Goal: Information Seeking & Learning: Learn about a topic

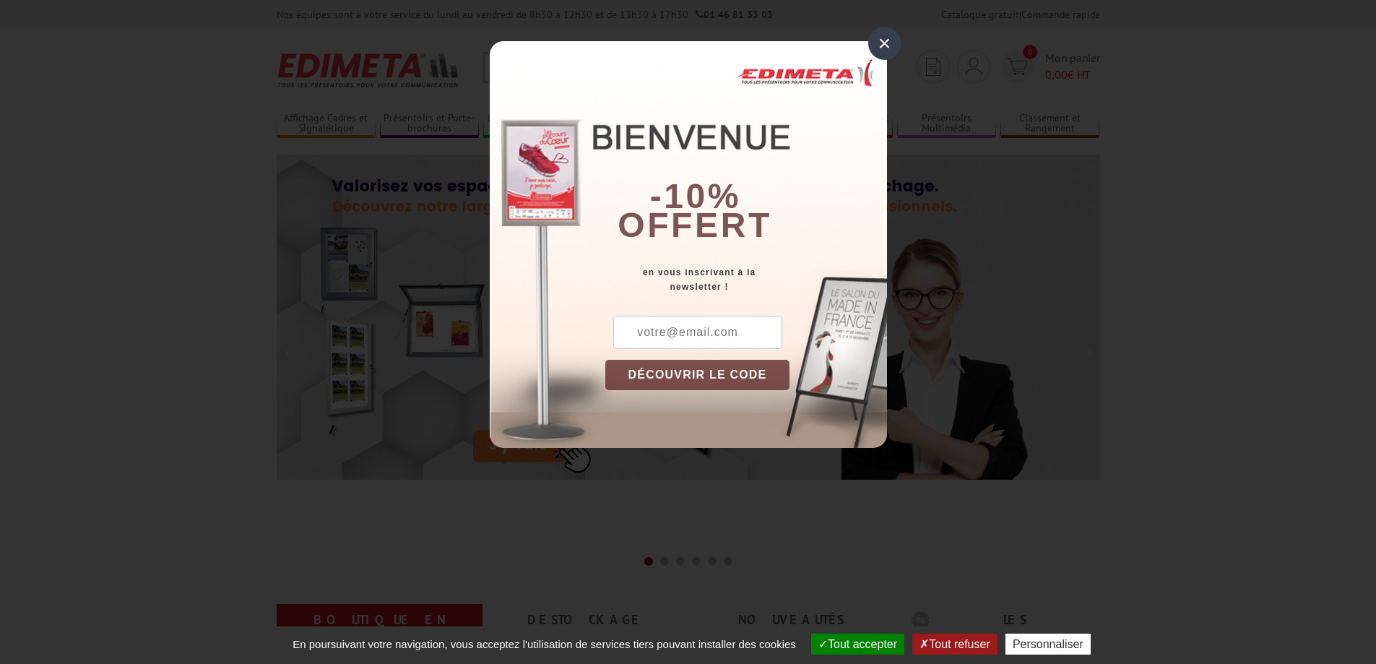
click at [886, 40] on div "×" at bounding box center [884, 43] width 33 height 33
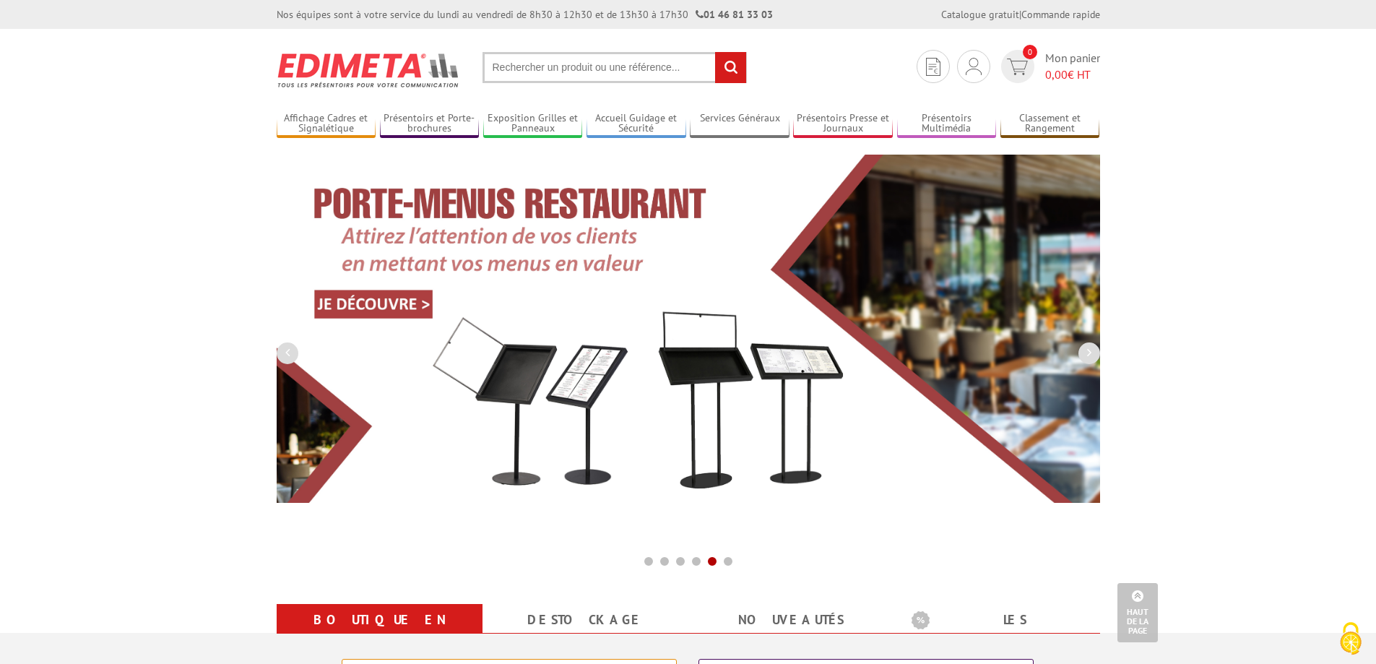
drag, startPoint x: 168, startPoint y: 453, endPoint x: 131, endPoint y: 267, distance: 189.1
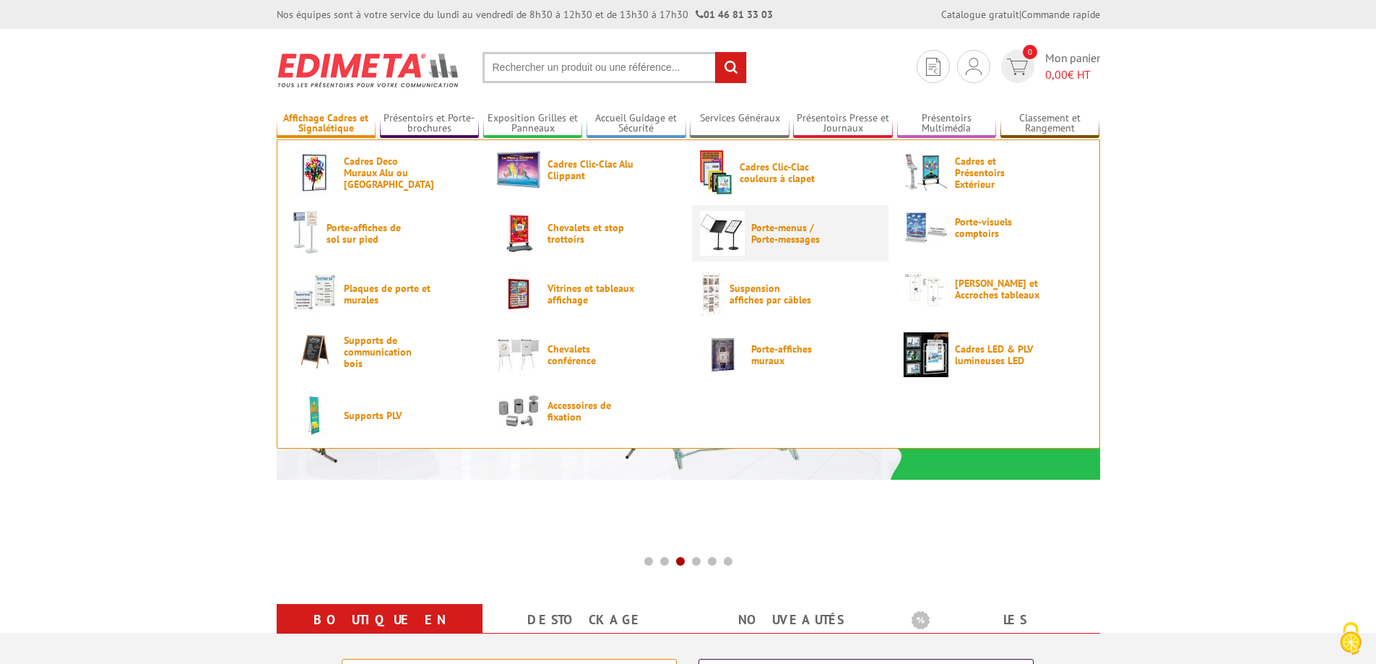
click at [769, 225] on span "Porte-menus / Porte-messages" at bounding box center [794, 233] width 87 height 23
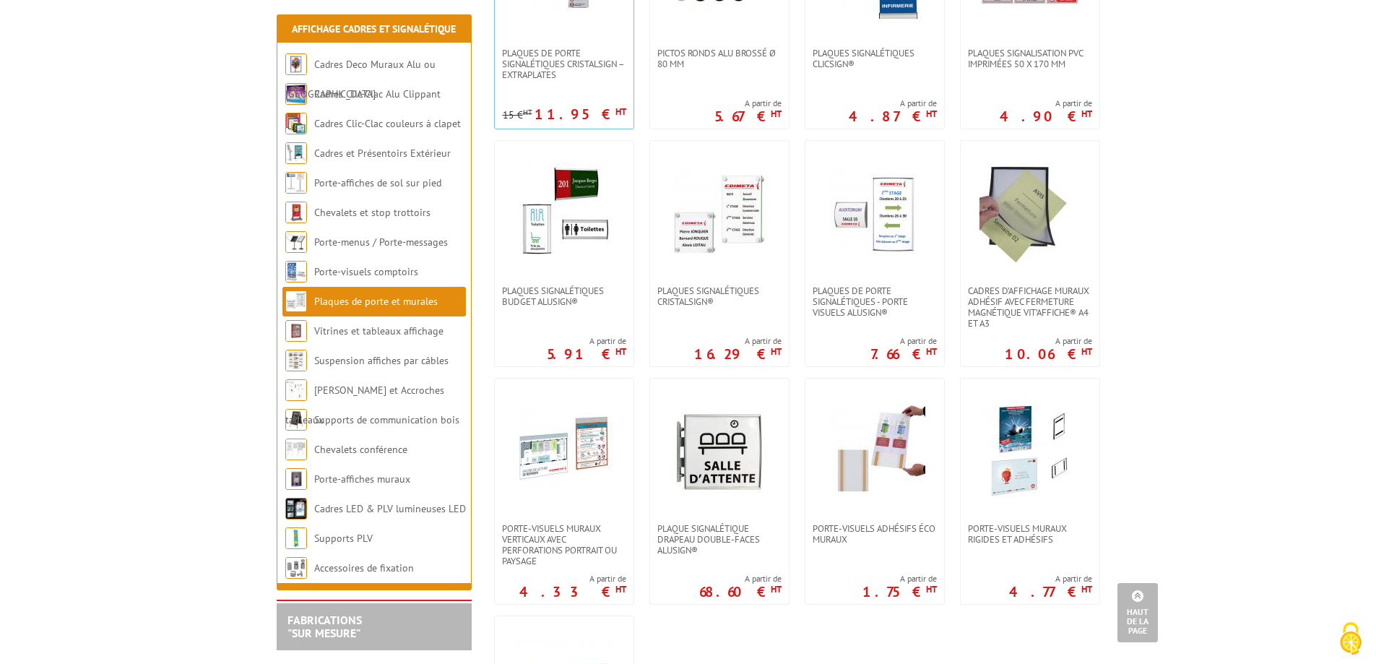
scroll to position [506, 0]
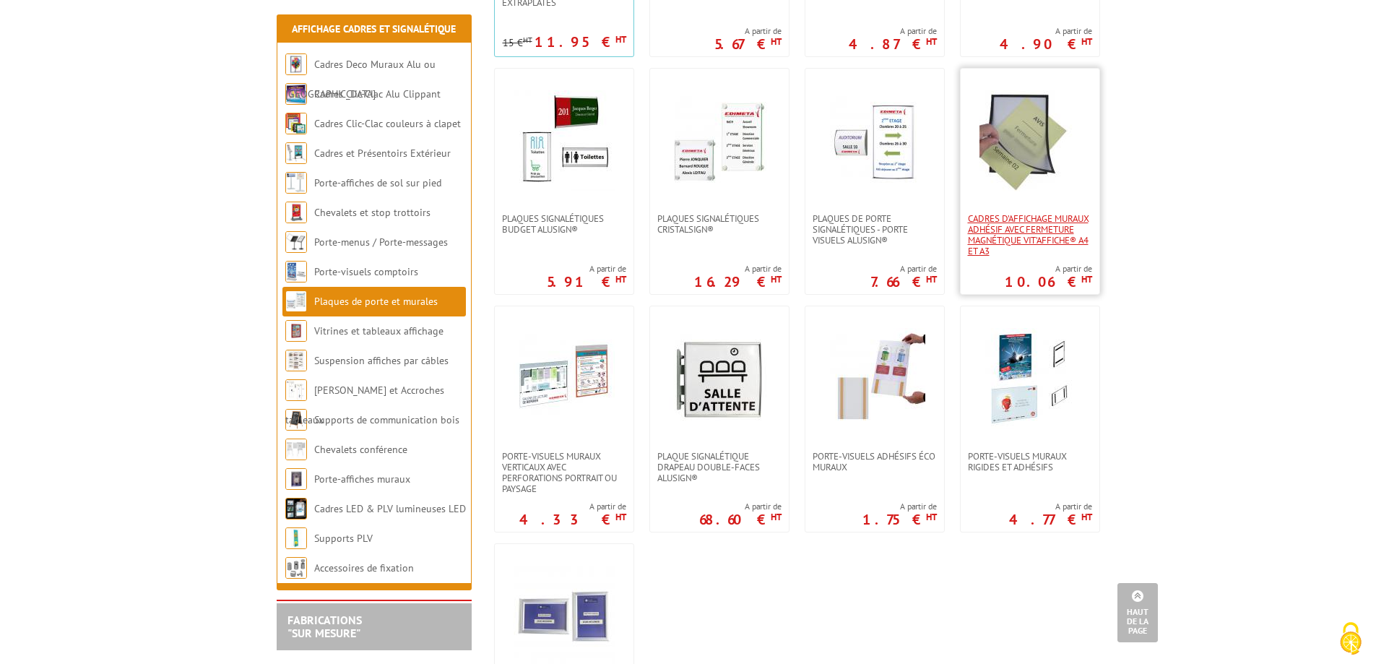
click at [1027, 221] on span "Cadres d’affichage muraux adhésif avec fermeture magnétique VIT’AFFICHE® A4 et …" at bounding box center [1030, 234] width 124 height 43
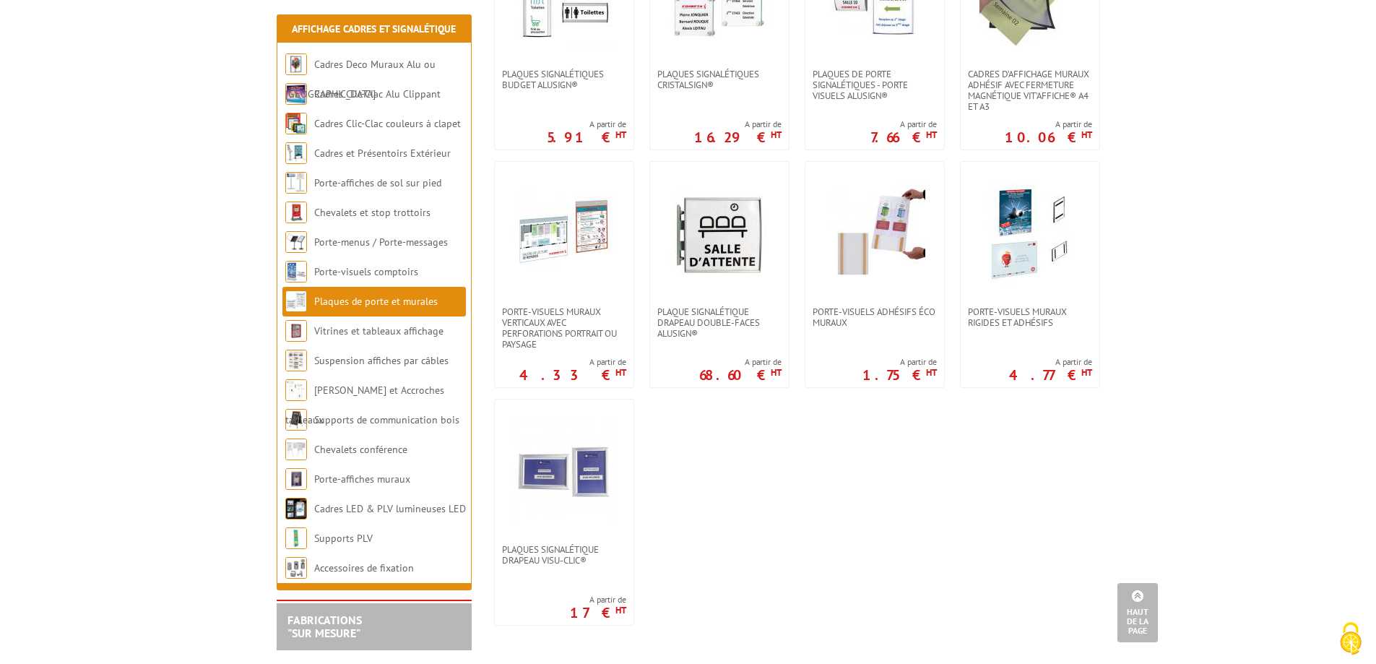
scroll to position [722, 0]
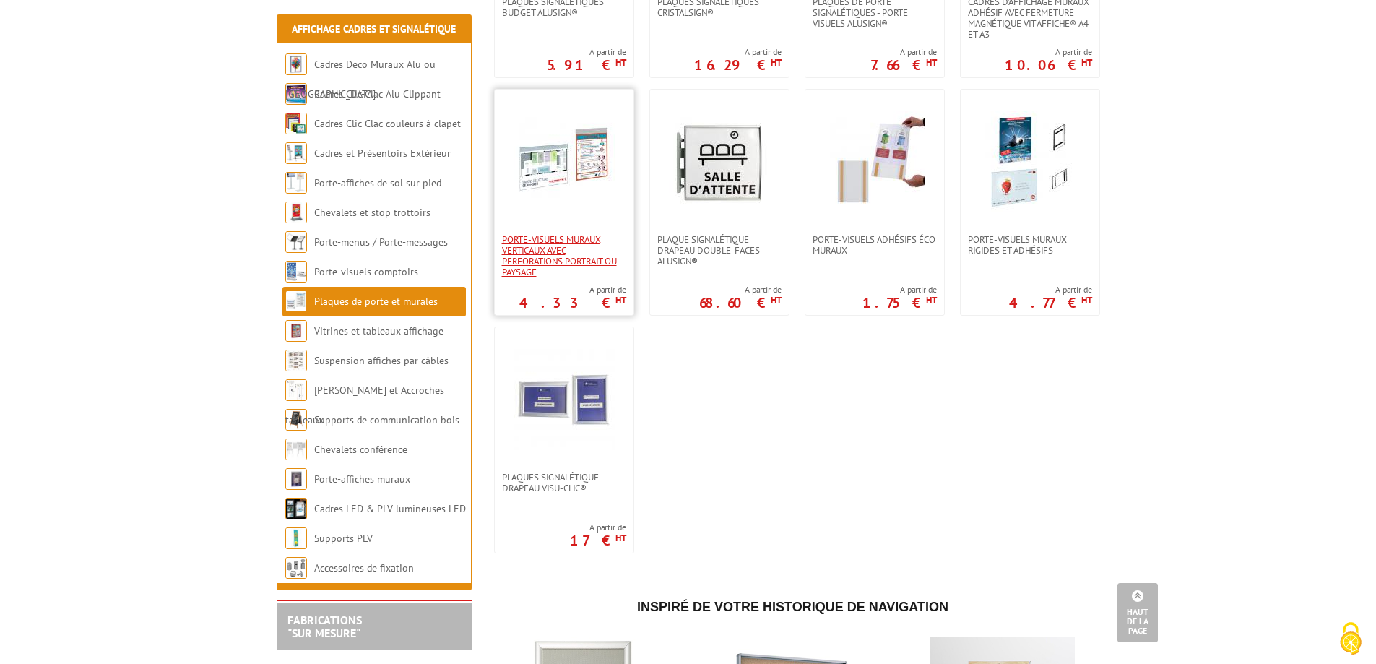
click at [538, 234] on span "Porte-visuels muraux verticaux avec perforations portrait ou paysage" at bounding box center [564, 255] width 124 height 43
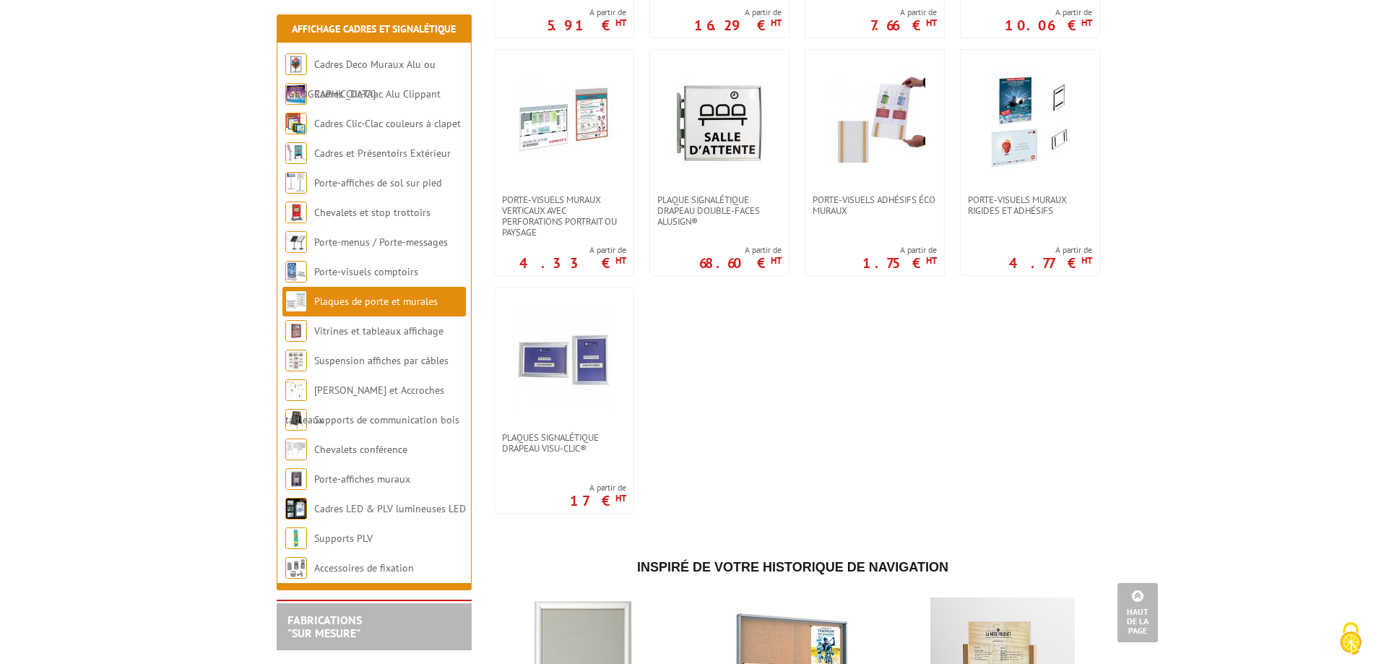
scroll to position [795, 0]
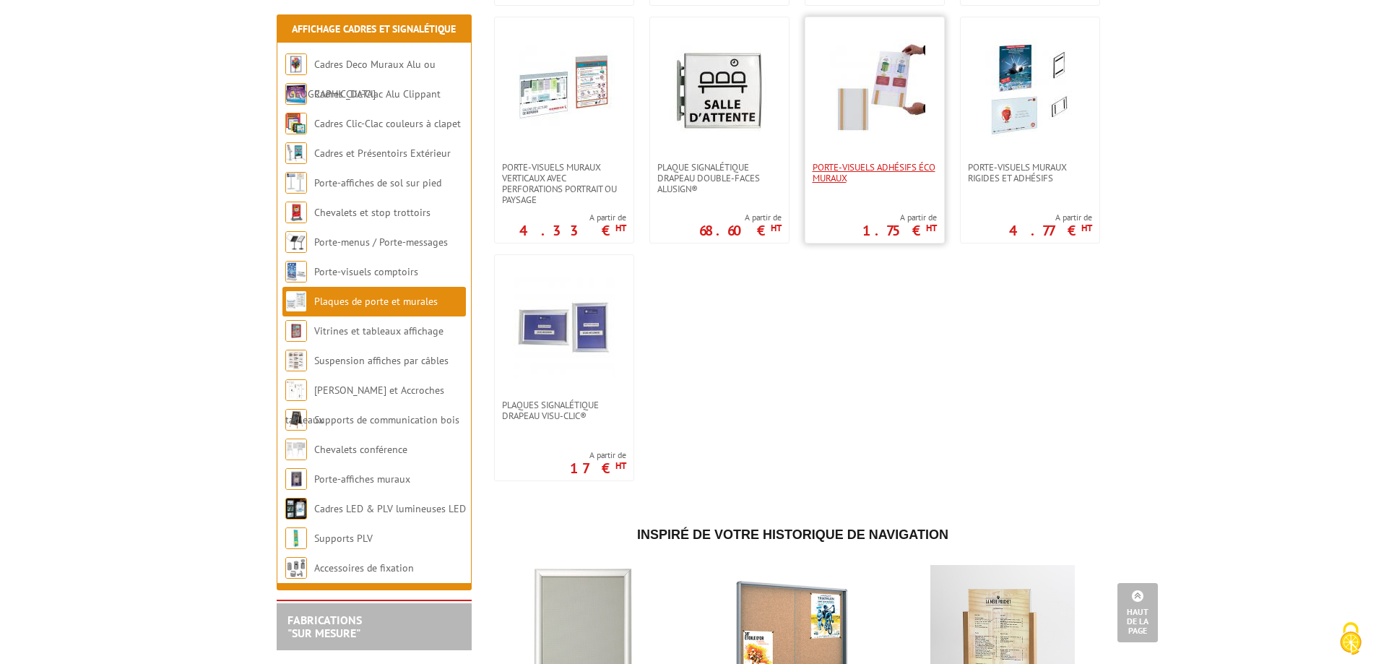
click at [837, 162] on span "Porte-visuels adhésifs éco muraux" at bounding box center [875, 173] width 124 height 22
click at [1013, 162] on span "Porte-visuels muraux rigides et adhésifs" at bounding box center [1030, 173] width 124 height 22
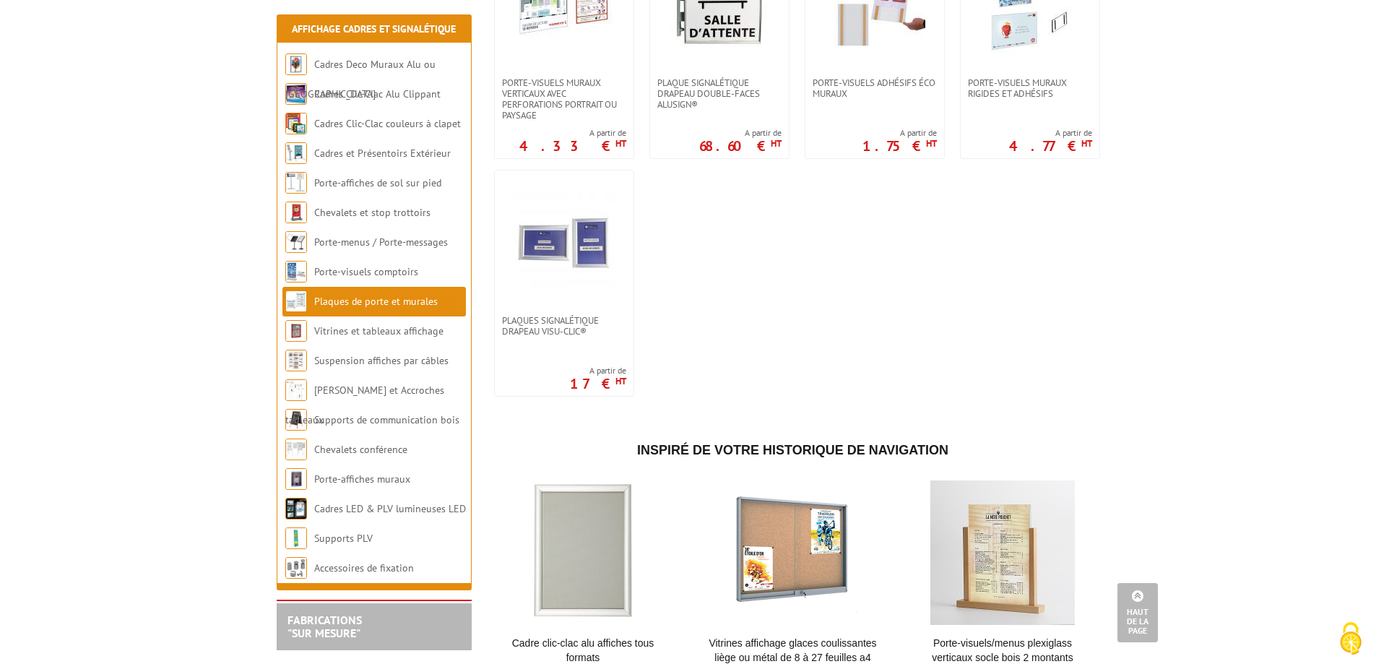
scroll to position [1011, 0]
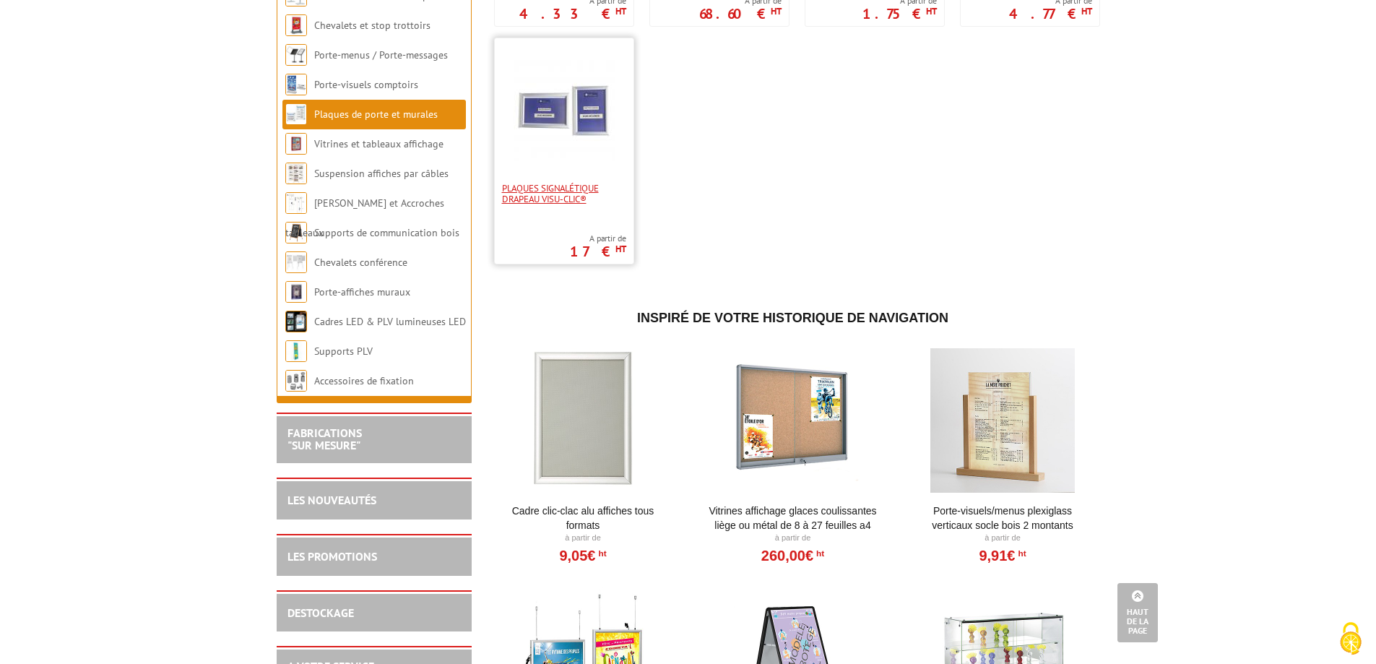
click at [532, 183] on span "Plaques Signalétique drapeau Visu-Clic®" at bounding box center [564, 194] width 124 height 22
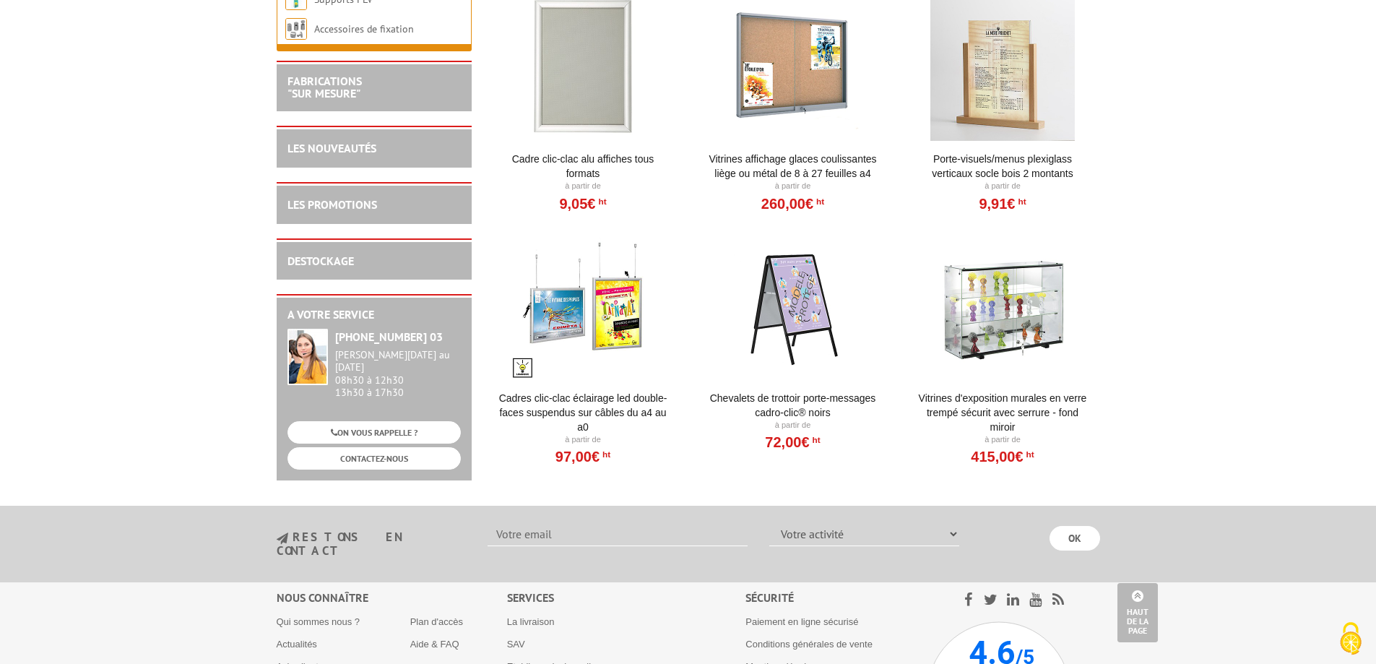
scroll to position [1372, 0]
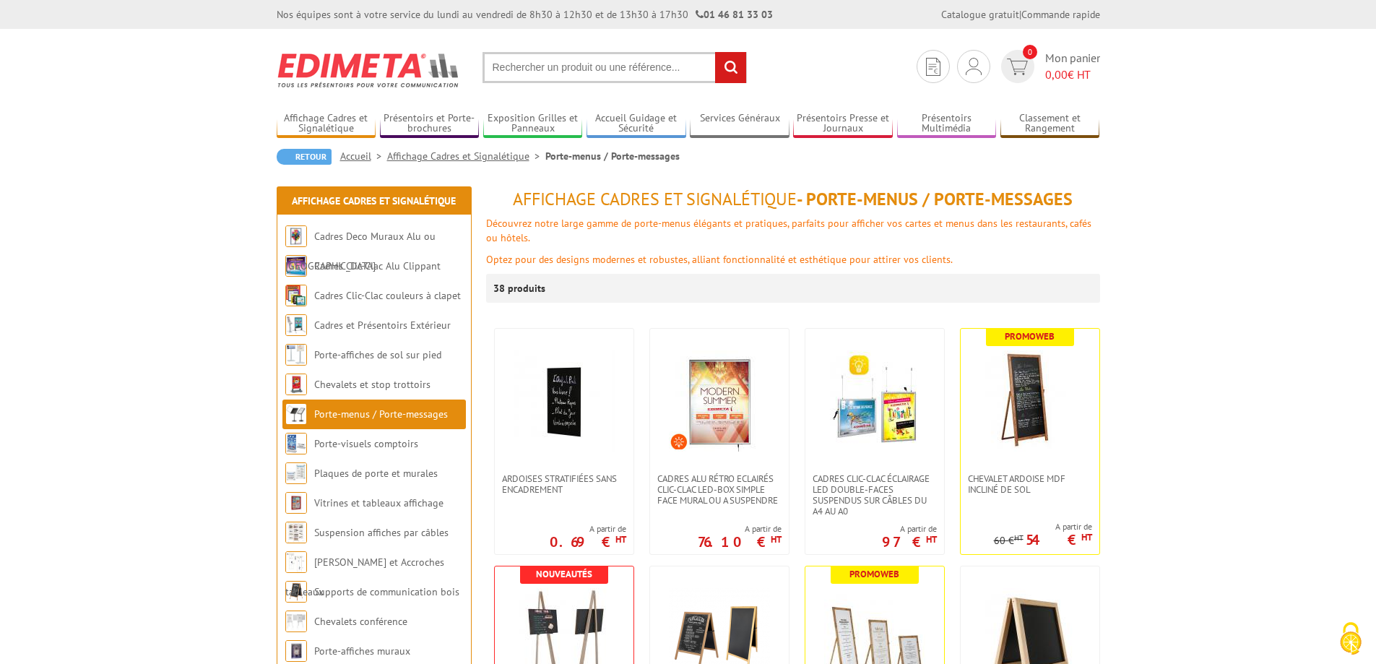
drag, startPoint x: 0, startPoint y: 0, endPoint x: 202, endPoint y: 246, distance: 318.2
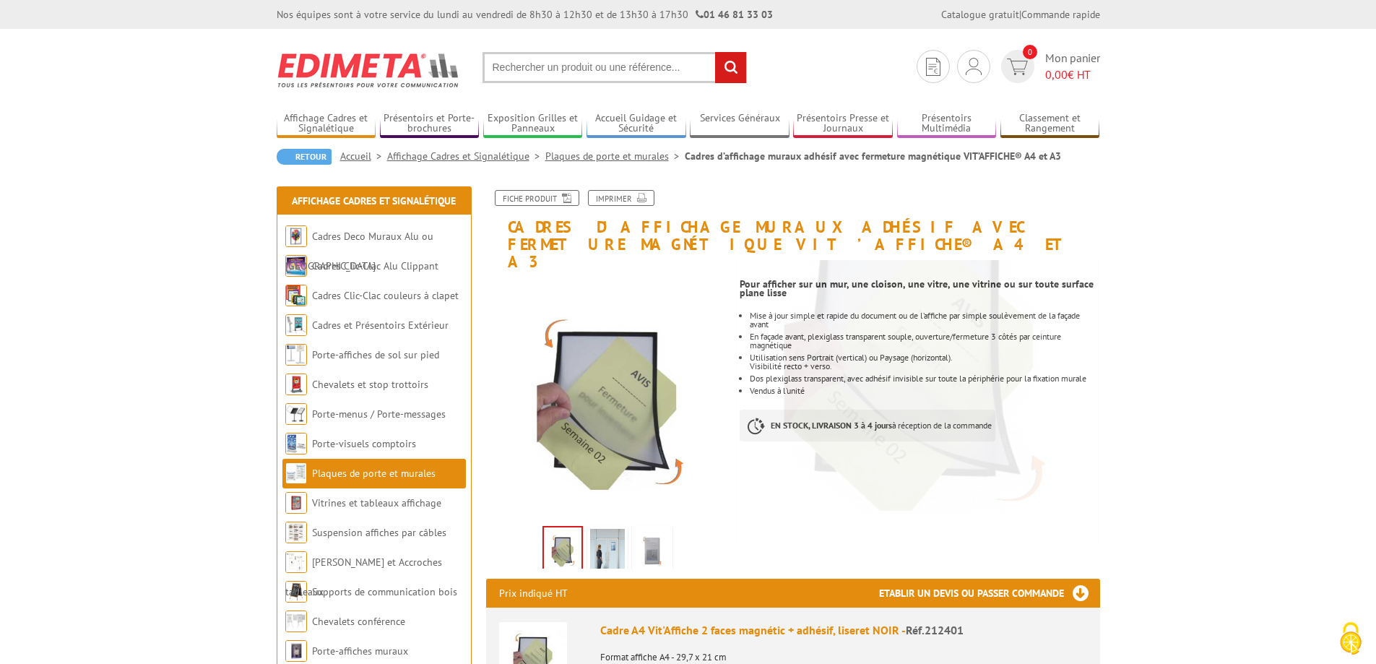
click at [612, 536] on img at bounding box center [607, 551] width 35 height 45
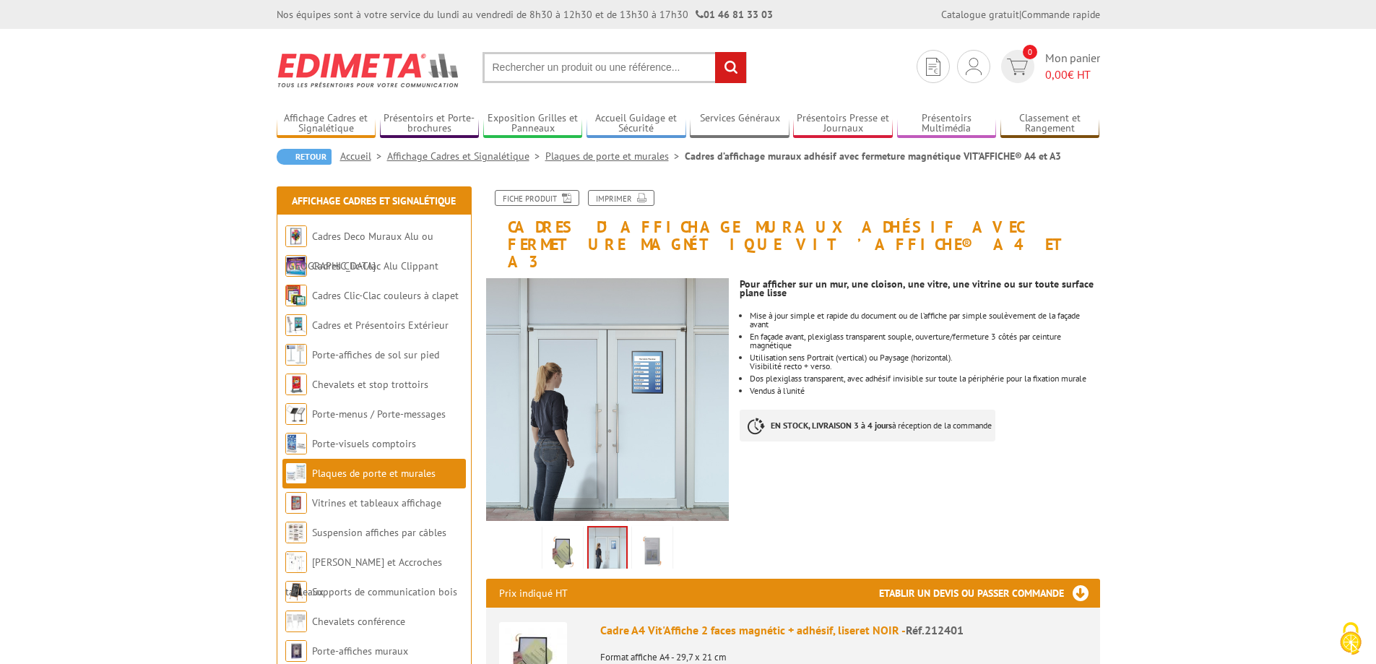
click at [651, 537] on img at bounding box center [652, 551] width 35 height 45
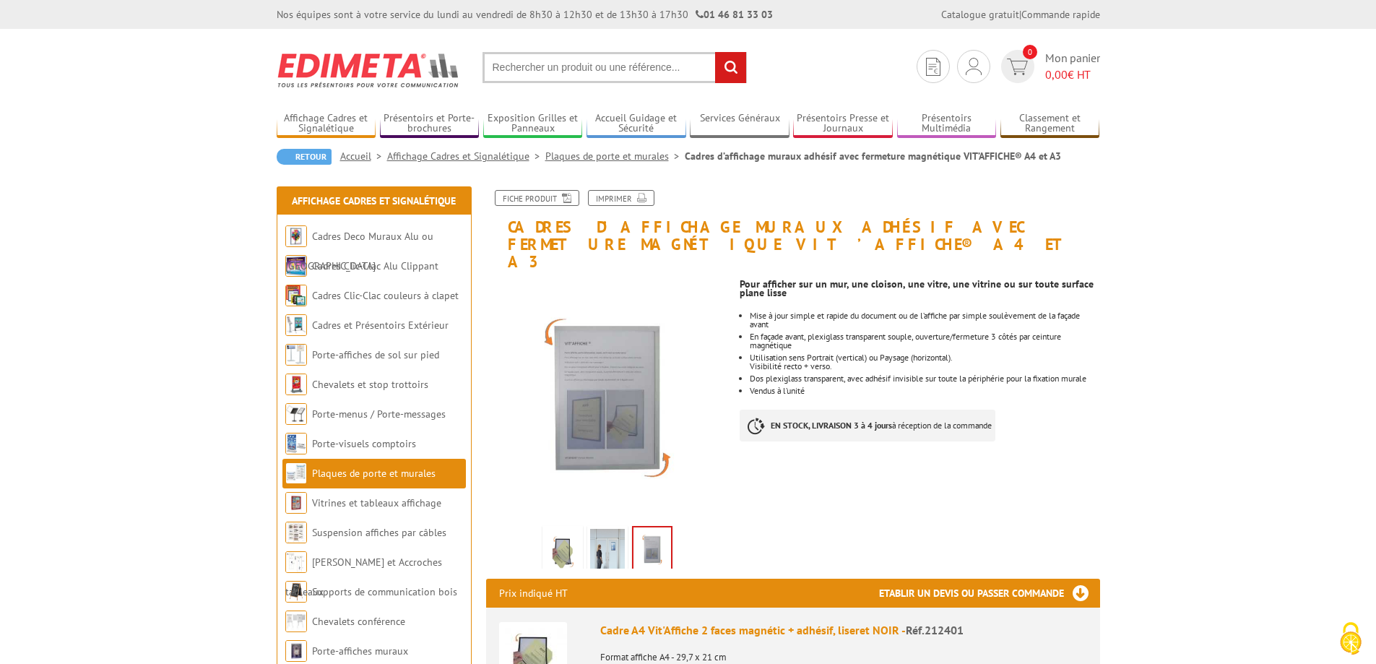
click at [548, 537] on img at bounding box center [562, 551] width 35 height 45
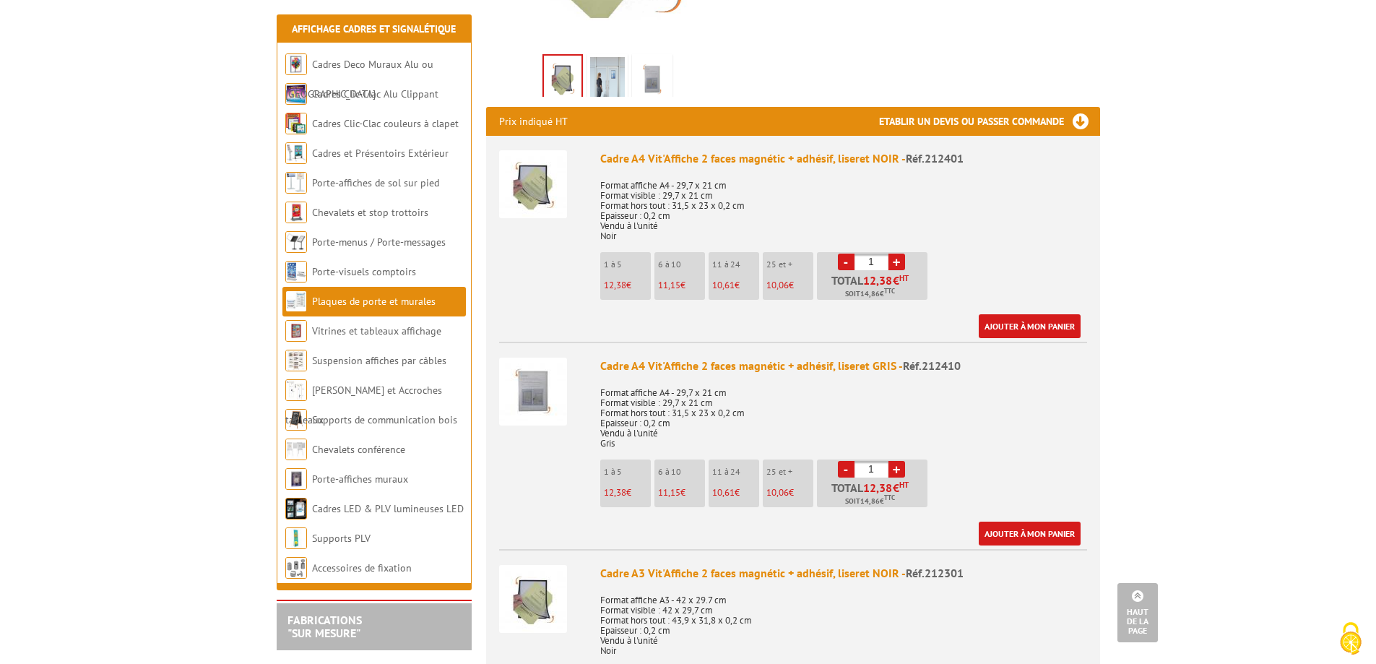
scroll to position [361, 0]
